Goal: Entertainment & Leisure: Consume media (video, audio)

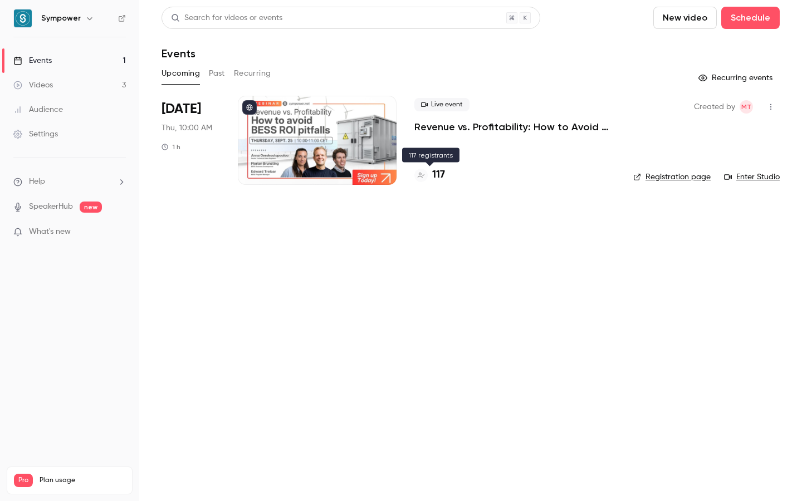
click at [439, 176] on h4 "117" at bounding box center [438, 175] width 13 height 15
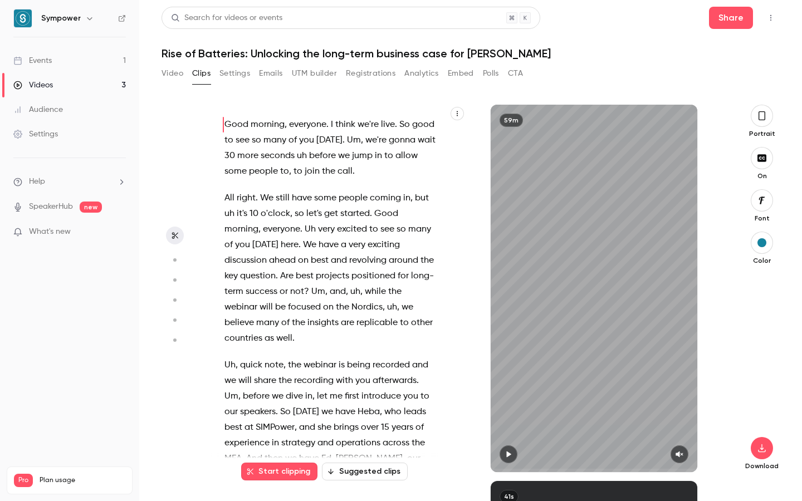
click at [50, 56] on div "Events" at bounding box center [32, 60] width 38 height 11
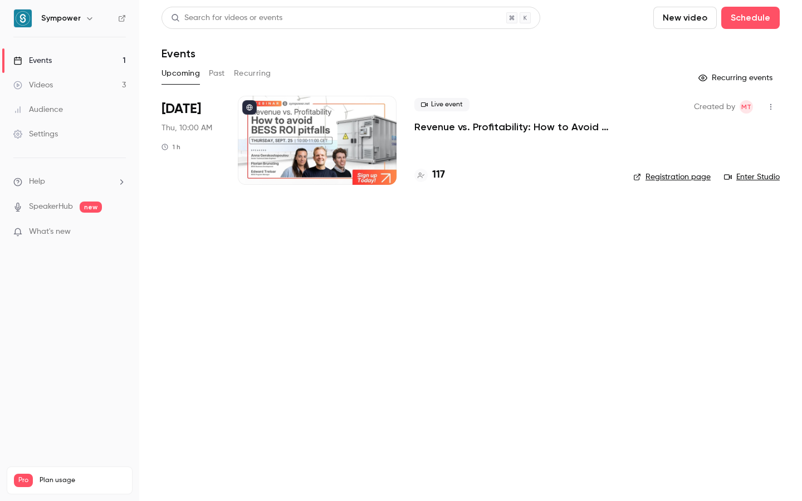
click at [217, 65] on button "Past" at bounding box center [217, 74] width 16 height 18
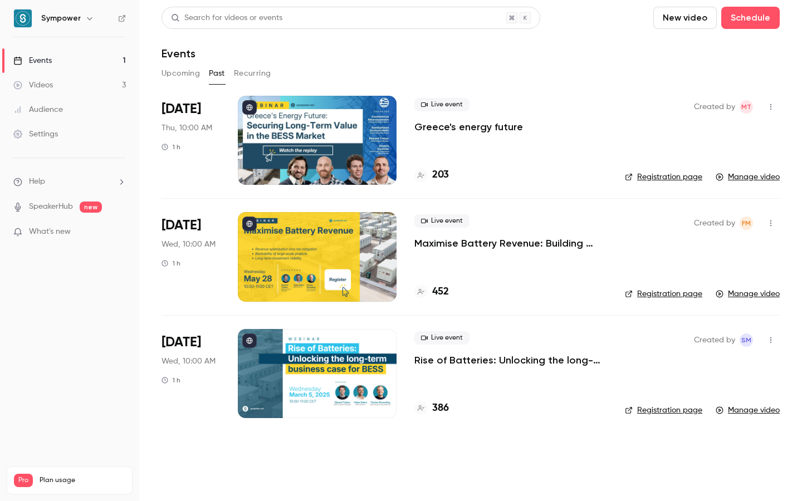
click at [470, 360] on p "Rise of Batteries: Unlocking the long-term business case for [PERSON_NAME]" at bounding box center [510, 360] width 193 height 13
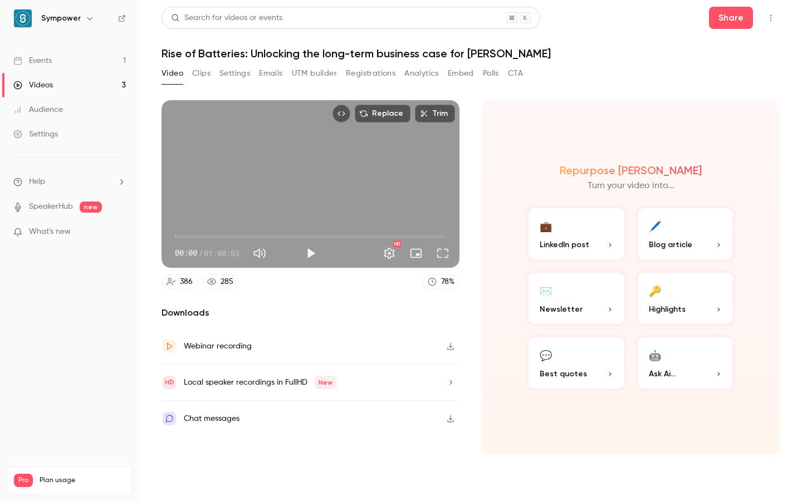
click at [203, 75] on button "Clips" at bounding box center [201, 74] width 18 height 18
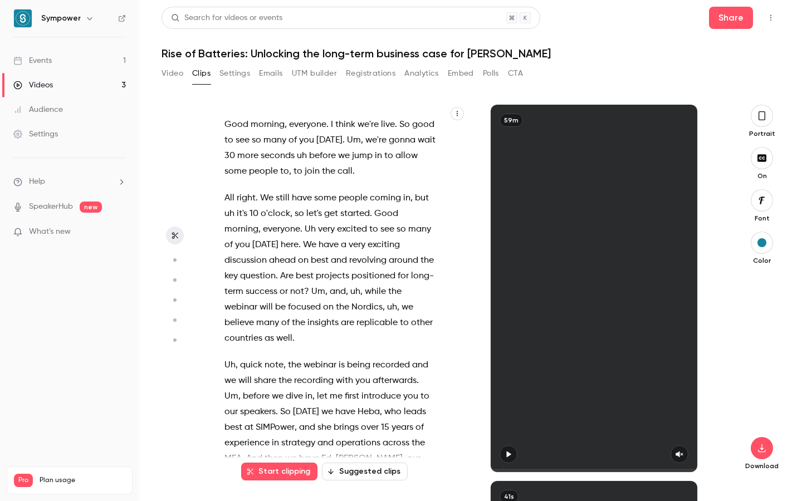
click at [171, 75] on button "Video" at bounding box center [172, 74] width 22 height 18
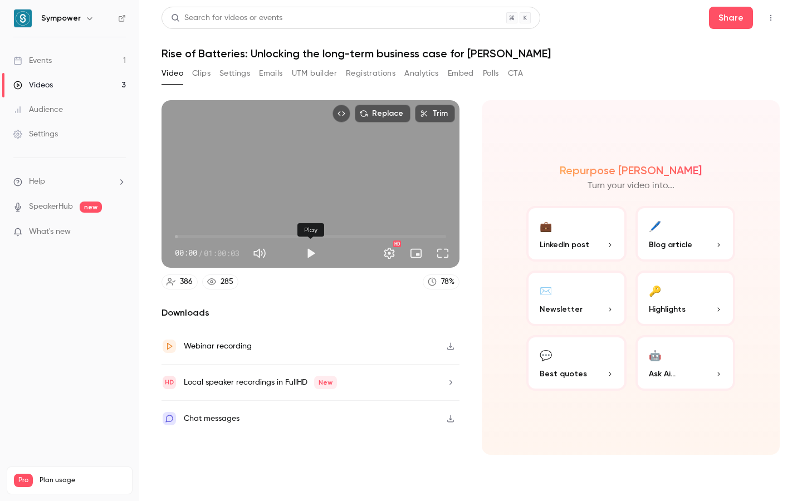
click at [313, 256] on button "Play" at bounding box center [311, 253] width 22 height 22
drag, startPoint x: 182, startPoint y: 237, endPoint x: 209, endPoint y: 237, distance: 26.7
click at [209, 237] on span "07:23" at bounding box center [310, 237] width 271 height 18
drag, startPoint x: 209, startPoint y: 237, endPoint x: 222, endPoint y: 237, distance: 12.8
click at [211, 237] on span "07:38" at bounding box center [209, 236] width 3 height 3
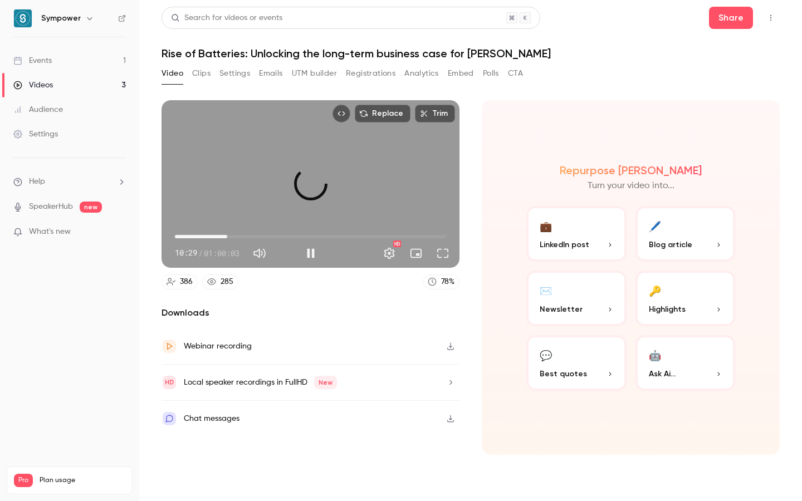
click at [227, 237] on span "11:35" at bounding box center [226, 236] width 3 height 3
click at [230, 237] on span "11:50" at bounding box center [228, 236] width 3 height 3
click at [234, 237] on span "12:49" at bounding box center [232, 236] width 3 height 3
click at [237, 237] on span "13:26" at bounding box center [235, 236] width 3 height 3
click at [243, 237] on span "15:10" at bounding box center [243, 236] width 3 height 3
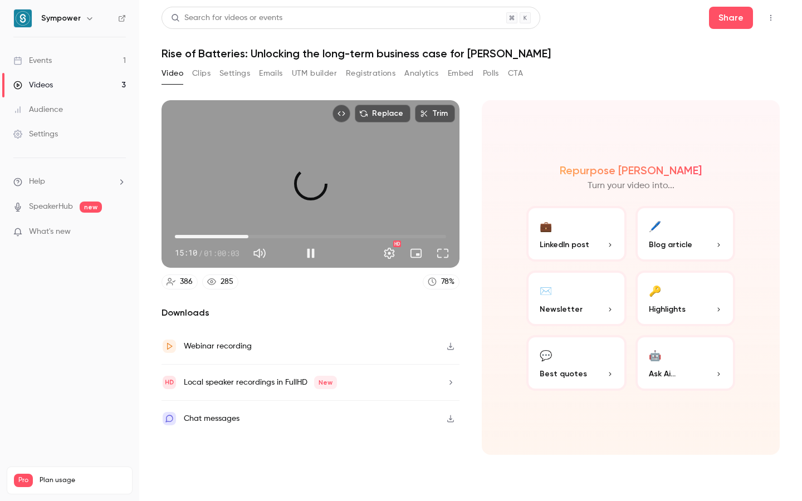
click at [248, 237] on span "16:16" at bounding box center [248, 236] width 3 height 3
click at [253, 237] on span "17:15" at bounding box center [252, 236] width 3 height 3
drag, startPoint x: 253, startPoint y: 237, endPoint x: 260, endPoint y: 236, distance: 7.3
click at [260, 236] on span "18:52" at bounding box center [259, 236] width 3 height 3
click at [261, 236] on span "18:59" at bounding box center [260, 236] width 3 height 3
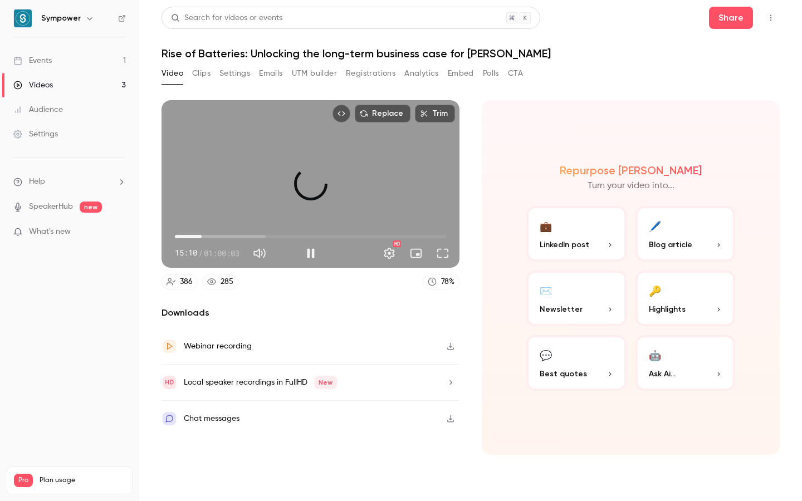
drag, startPoint x: 261, startPoint y: 236, endPoint x: 200, endPoint y: 233, distance: 60.7
click at [202, 235] on span "05:55" at bounding box center [201, 236] width 3 height 3
click at [204, 235] on span "06:24" at bounding box center [203, 236] width 3 height 3
click at [207, 235] on span "07:16" at bounding box center [207, 236] width 3 height 3
drag, startPoint x: 208, startPoint y: 238, endPoint x: 217, endPoint y: 238, distance: 8.9
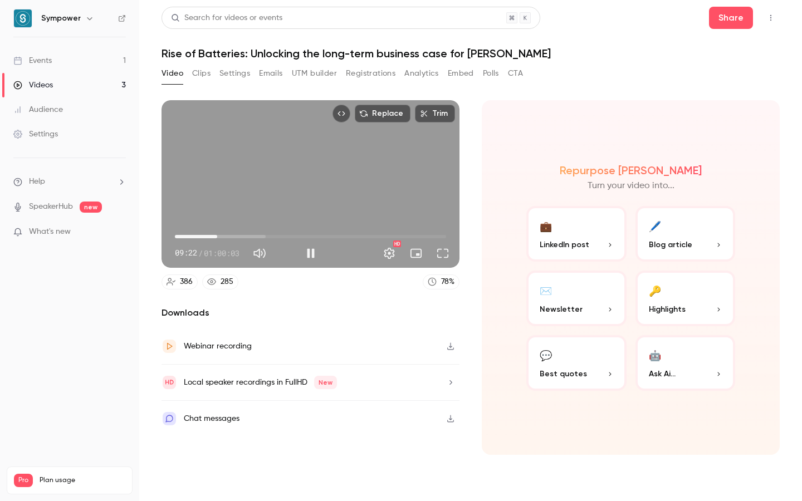
click at [217, 238] on span "09:22" at bounding box center [216, 236] width 3 height 3
click at [252, 169] on div "Replace Trim 09:23 09:23 / 01:00:03 HD" at bounding box center [310, 184] width 298 height 168
type input "*****"
